Goal: Task Accomplishment & Management: Manage account settings

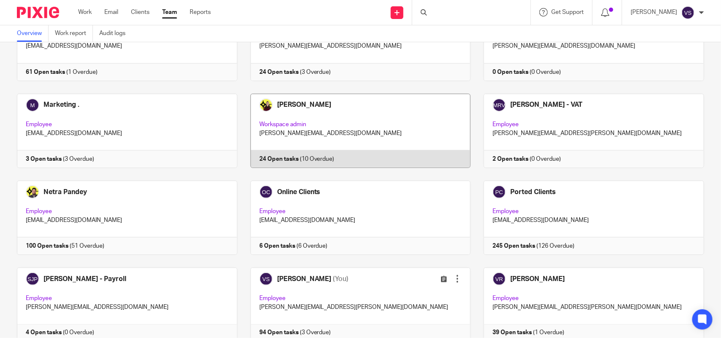
scroll to position [503, 0]
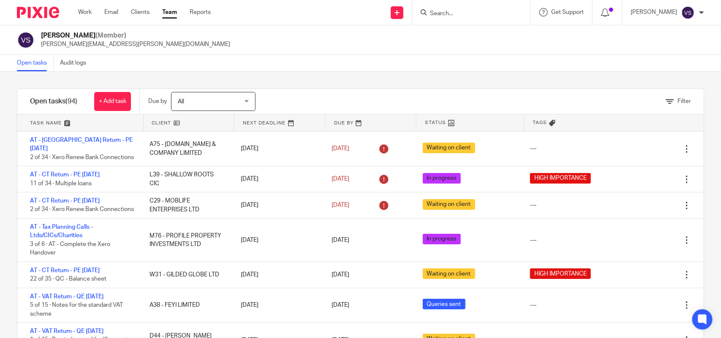
click at [362, 77] on div "Filter tasks Only show tasks matching all of these conditions 1 Client name Is …" at bounding box center [360, 205] width 721 height 267
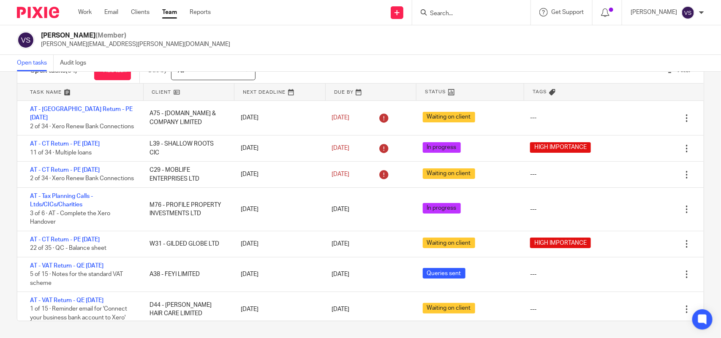
click at [173, 90] on link at bounding box center [189, 92] width 91 height 17
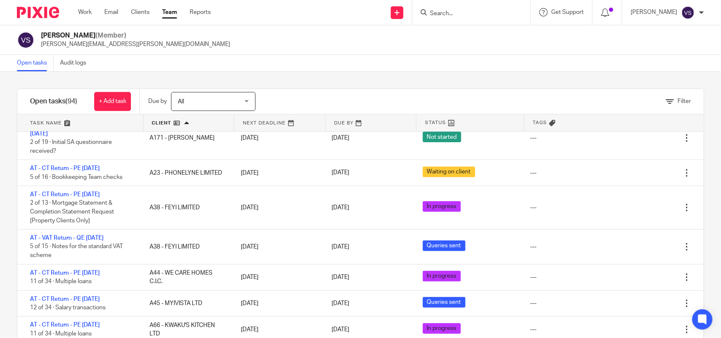
scroll to position [53, 0]
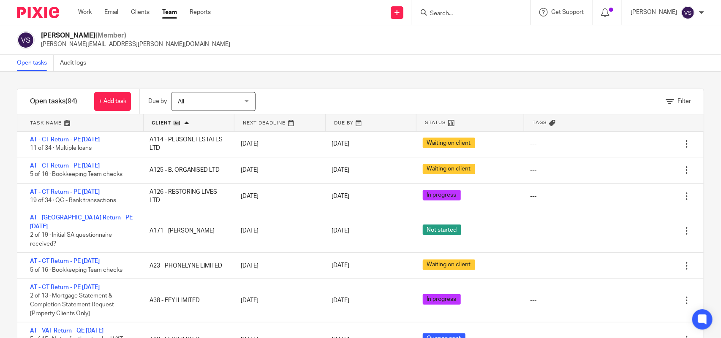
click at [469, 10] on input "Search" at bounding box center [467, 14] width 76 height 8
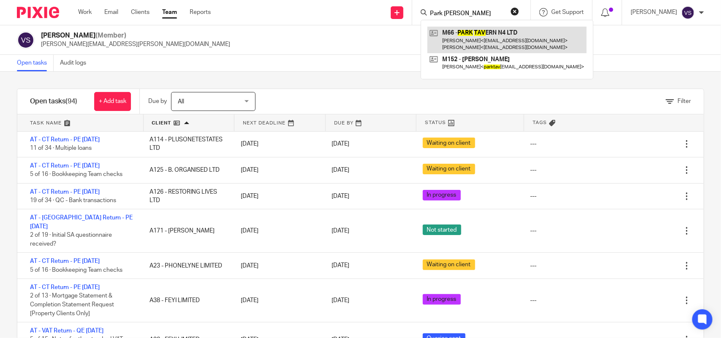
type input "Park tave"
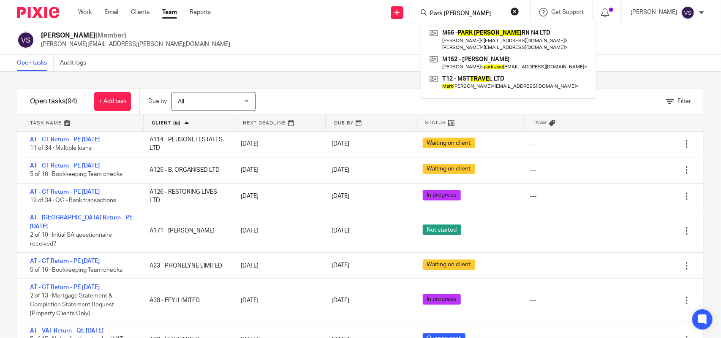
drag, startPoint x: 469, startPoint y: 11, endPoint x: 428, endPoint y: 3, distance: 41.9
click at [431, 5] on div "Park tave M66 - PARK TAVE RN N4 LTD Litsa Anagnostopoulou < litsa_a@yahoo.com >…" at bounding box center [471, 12] width 118 height 25
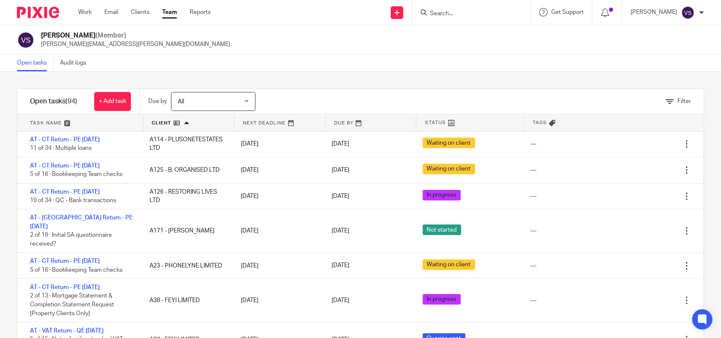
click at [358, 68] on div "Open tasks Audit logs" at bounding box center [360, 63] width 721 height 17
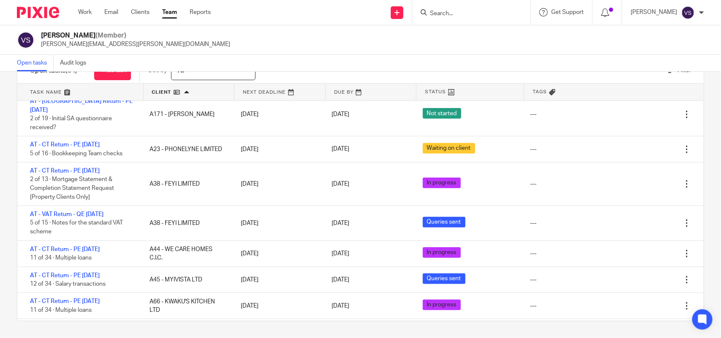
scroll to position [0, 0]
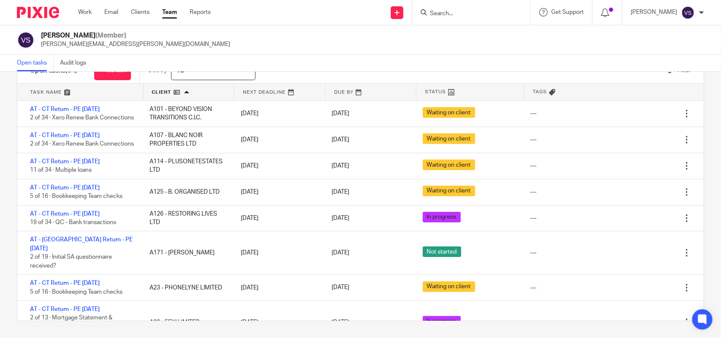
click at [549, 93] on icon at bounding box center [552, 92] width 6 height 6
click at [549, 92] on icon at bounding box center [552, 92] width 6 height 6
click at [533, 89] on span "Tags" at bounding box center [540, 91] width 14 height 7
click at [565, 87] on div "Tags" at bounding box center [577, 92] width 107 height 17
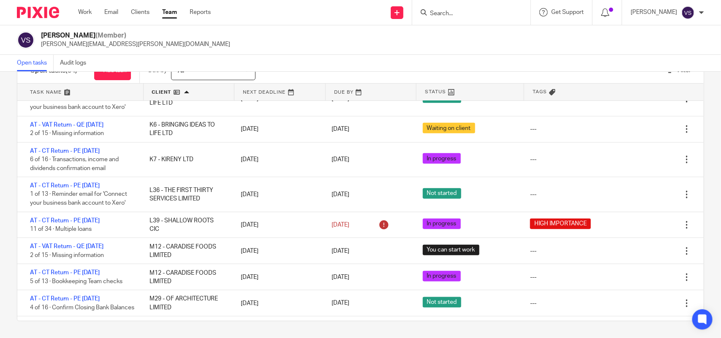
scroll to position [1426, 0]
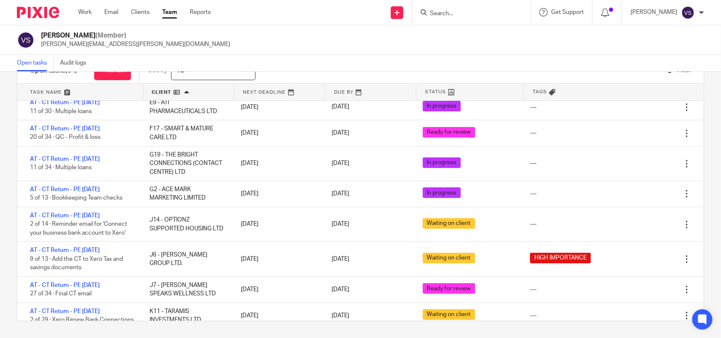
click at [546, 85] on div "Tags" at bounding box center [577, 92] width 107 height 17
click at [544, 90] on div "Tags" at bounding box center [577, 92] width 107 height 17
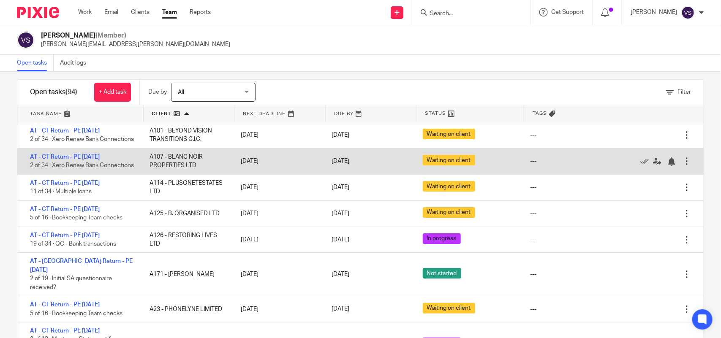
scroll to position [0, 0]
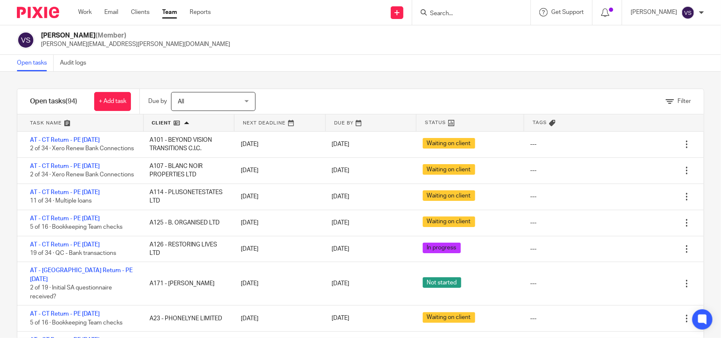
click at [480, 7] on form at bounding box center [474, 12] width 90 height 11
click at [453, 8] on form at bounding box center [474, 12] width 90 height 11
click at [445, 10] on input "Search" at bounding box center [467, 14] width 76 height 8
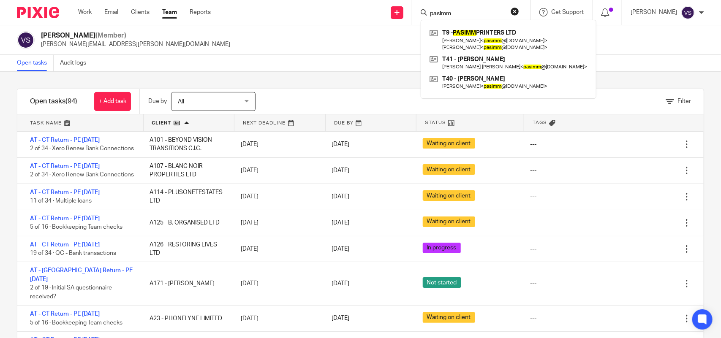
type input "pasimm"
click at [270, 45] on div "Vaibhav Solanki (Member) vaibhav.solanki@confiancebizsol.com" at bounding box center [360, 40] width 687 height 18
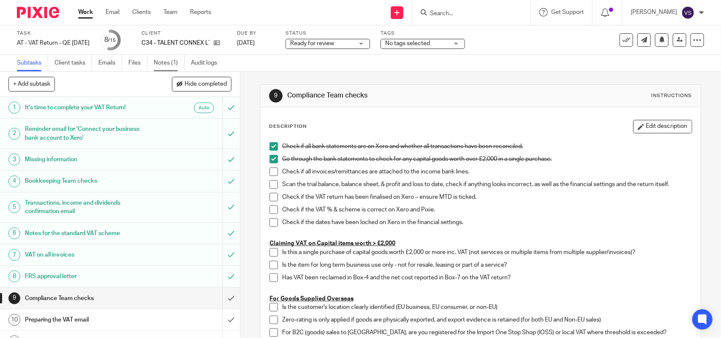
click at [171, 58] on link "Notes (1)" at bounding box center [169, 63] width 31 height 16
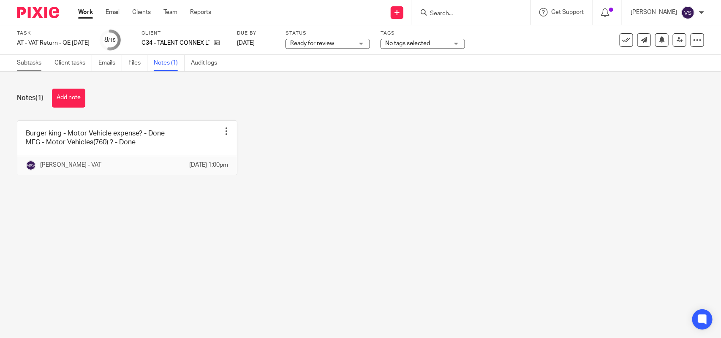
click at [32, 60] on link "Subtasks" at bounding box center [32, 63] width 31 height 16
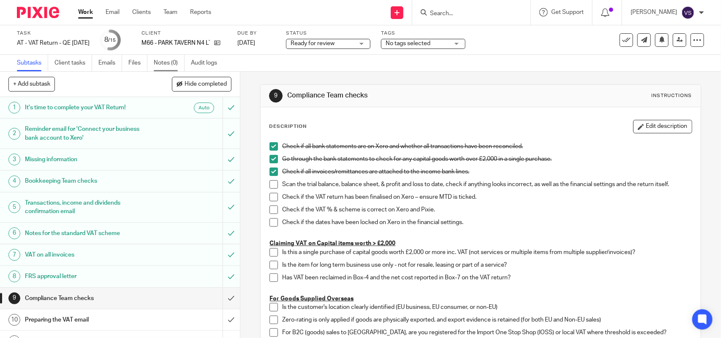
click at [167, 62] on link "Notes (0)" at bounding box center [169, 63] width 31 height 16
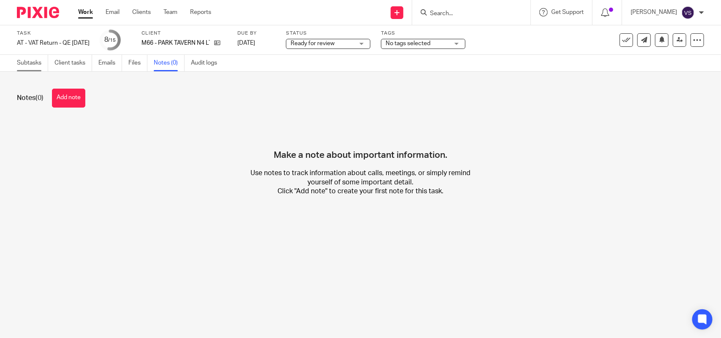
click at [34, 58] on link "Subtasks" at bounding box center [32, 63] width 31 height 16
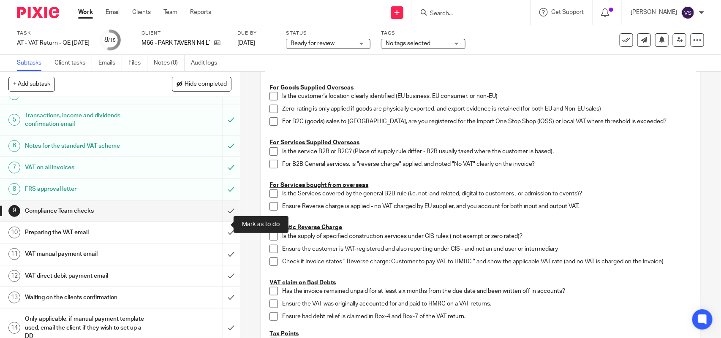
scroll to position [120, 0]
